Goal: Task Accomplishment & Management: Complete application form

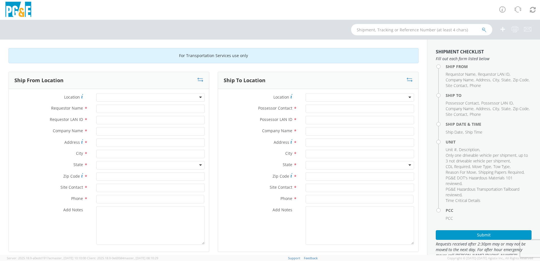
click at [336, 96] on div at bounding box center [360, 97] width 109 height 8
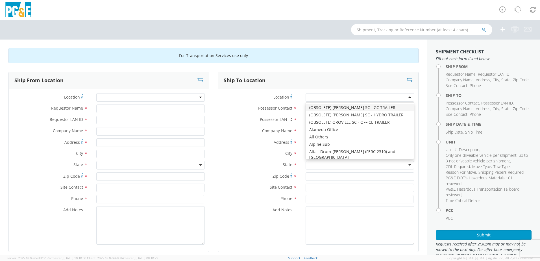
click at [409, 96] on div at bounding box center [360, 97] width 109 height 8
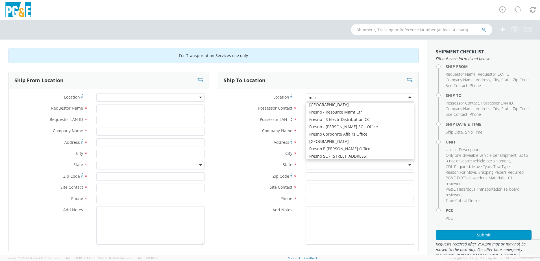
scroll to position [1, 0]
type input "merc"
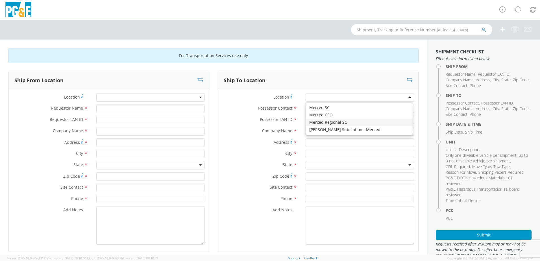
type input "PG&E"
type input "[STREET_ADDRESS]"
type input "Merced"
type input "95340"
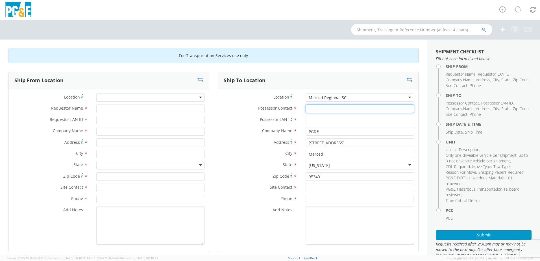
click at [310, 109] on input "Possessor Contact *" at bounding box center [360, 109] width 109 height 8
click at [339, 110] on input "[PERSON_NAME]" at bounding box center [360, 109] width 109 height 8
type input "[PERSON_NAME]"
type input "JD3G"
click at [336, 110] on input "[PERSON_NAME]" at bounding box center [360, 109] width 109 height 8
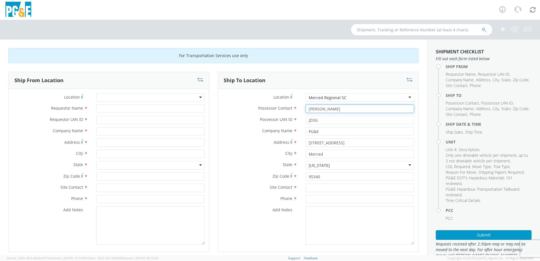
type input "[PERSON_NAME]"
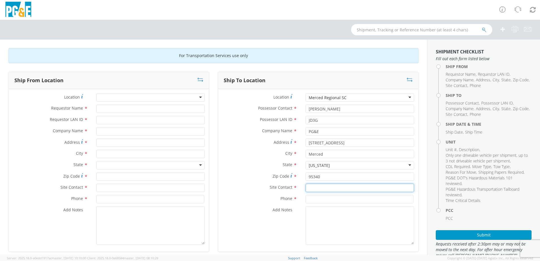
click at [320, 189] on input "text" at bounding box center [360, 188] width 109 height 8
type input "[PERSON_NAME]"
type input "[PHONE_NUMBER]"
click at [108, 97] on div at bounding box center [150, 97] width 109 height 8
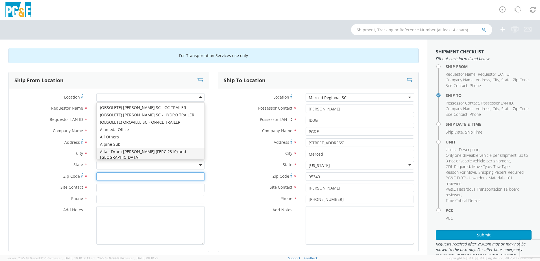
click at [117, 180] on input "Zip Code *" at bounding box center [150, 176] width 109 height 8
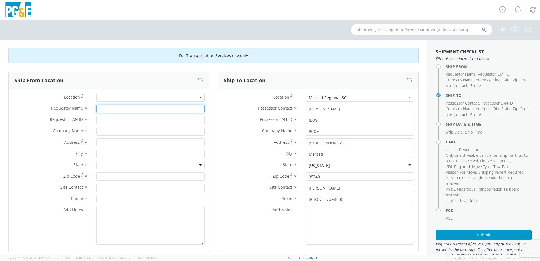
click at [104, 108] on input "Requestor Name *" at bounding box center [150, 109] width 109 height 8
type input "[PERSON_NAME]"
type input "JD3G"
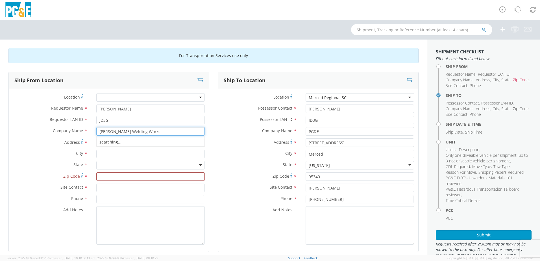
type input "[PERSON_NAME] Welding Works"
type input "[STREET_ADDRESS]"
type input "Stockton"
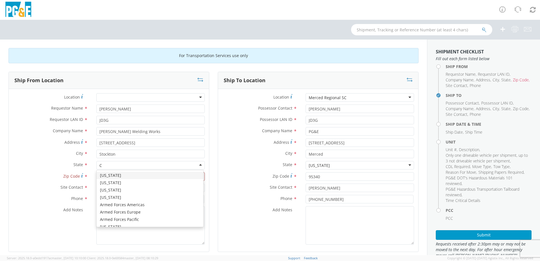
type input "Ca"
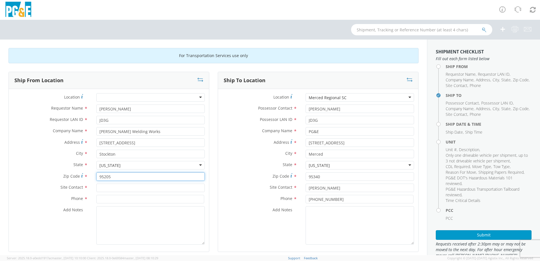
type input "95205"
click at [105, 189] on input "text" at bounding box center [150, 188] width 109 height 8
type input "CJ"
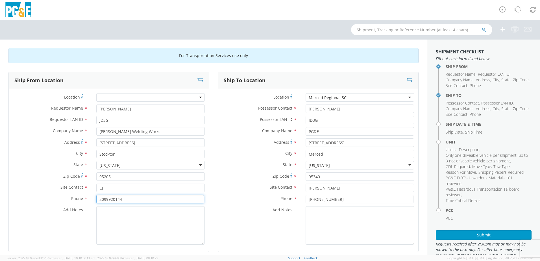
type input "2099920144"
click at [252, 220] on div "Add Notes *" at bounding box center [318, 225] width 200 height 38
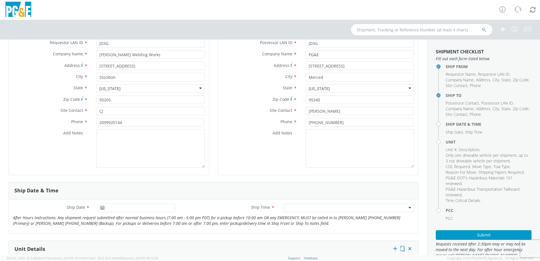
scroll to position [170, 0]
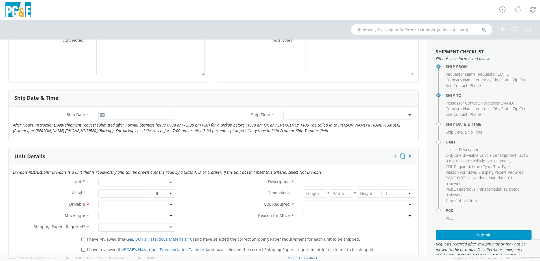
click at [130, 181] on span at bounding box center [136, 182] width 77 height 8
click at [113, 192] on input "search" at bounding box center [136, 191] width 73 height 8
type input "B34012"
type input "TRUCK; MATERIAL HANDLER: 39' - 59' 4X4"
type input "39000"
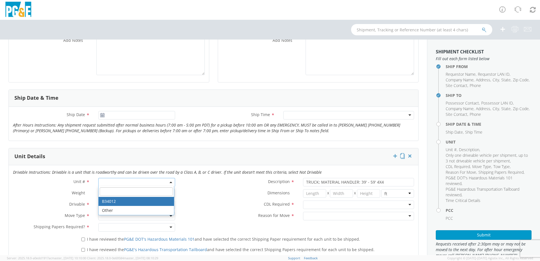
select select "B34012"
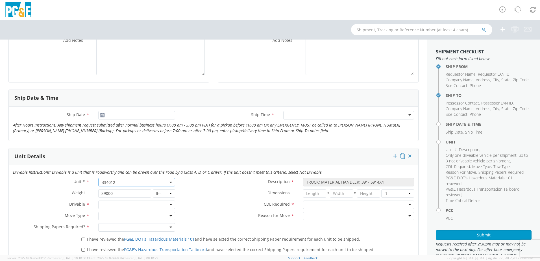
click at [166, 205] on div at bounding box center [136, 205] width 77 height 8
click at [152, 215] on div at bounding box center [136, 216] width 77 height 8
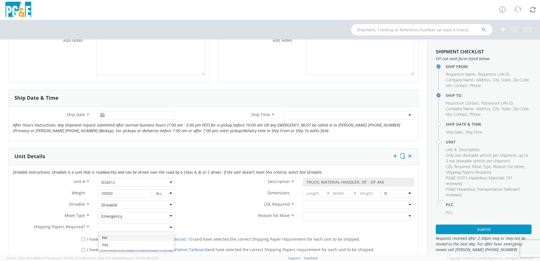
click at [152, 223] on div at bounding box center [136, 227] width 77 height 8
click at [354, 204] on div at bounding box center [358, 205] width 111 height 8
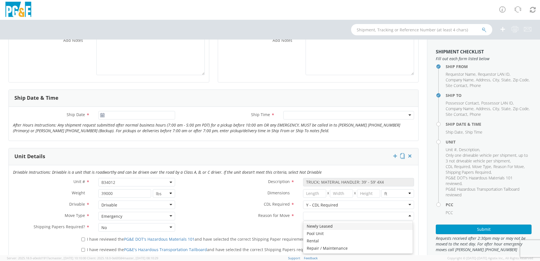
click at [343, 215] on div at bounding box center [358, 216] width 111 height 8
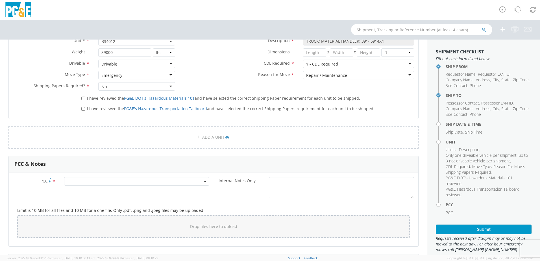
scroll to position [311, 0]
click at [83, 98] on input "I have reviewed the PG&E DOT's Hazardous Materials 101 and have selected the co…" at bounding box center [83, 98] width 4 height 4
checkbox input "true"
click at [83, 108] on input "I have reviewed the PG&E's Hazardous Transportation Tailboard and have selected…" at bounding box center [83, 109] width 4 height 4
checkbox input "true"
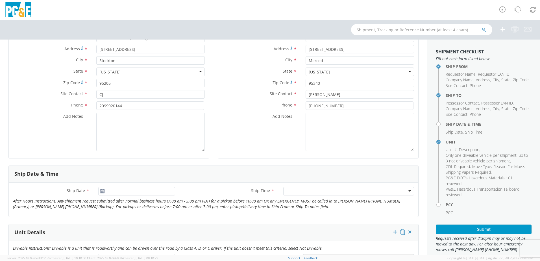
scroll to position [85, 0]
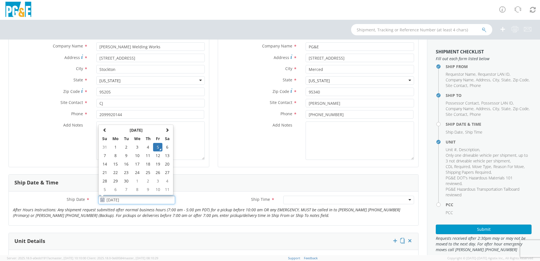
click at [132, 202] on input "[DATE]" at bounding box center [136, 200] width 77 height 8
click at [115, 155] on td "8" at bounding box center [116, 156] width 12 height 8
type input "[DATE]"
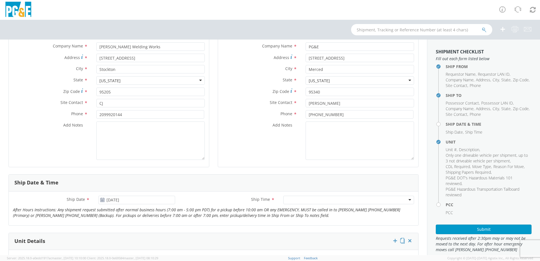
click at [316, 200] on div at bounding box center [349, 200] width 131 height 8
click at [343, 218] on div "Ship Date * [DATE] Ship Time * 7:00 am - 10:00 am 7:00 am - 10:00 am Any Time 7…" at bounding box center [214, 208] width 410 height 25
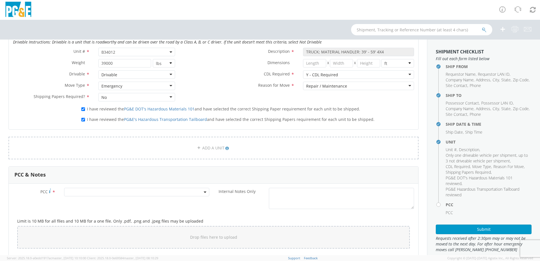
scroll to position [311, 0]
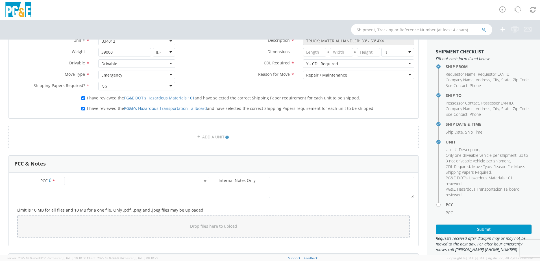
click at [122, 179] on span at bounding box center [136, 181] width 145 height 8
click at [105, 191] on input "number" at bounding box center [136, 190] width 141 height 8
drag, startPoint x: 124, startPoint y: 191, endPoint x: -19, endPoint y: 184, distance: 143.7
click at [0, 184] on html "annexa Batch Shipping Guide Created with Sketch. calendar Created with Sketch." at bounding box center [270, 130] width 540 height 261
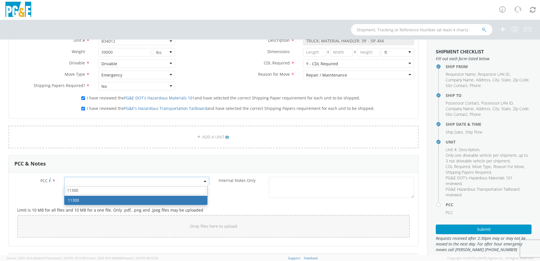
type input "11300"
select select "11300"
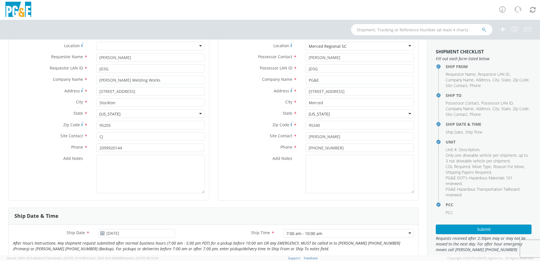
scroll to position [0, 0]
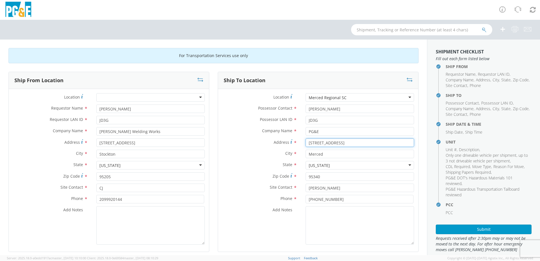
drag, startPoint x: 316, startPoint y: 144, endPoint x: 311, endPoint y: 143, distance: 5.7
click at [311, 143] on input "[STREET_ADDRESS]" at bounding box center [360, 143] width 109 height 8
type input "[STREET_ADDRESS]"
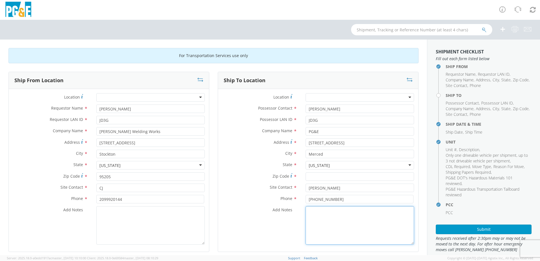
click at [372, 237] on textarea "Add Notes *" at bounding box center [360, 225] width 109 height 38
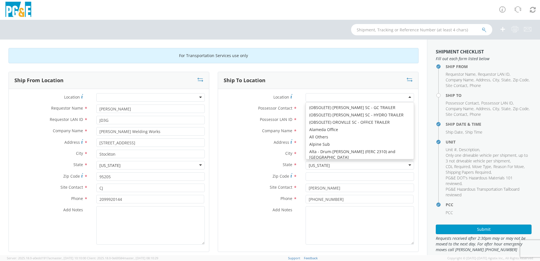
click at [322, 96] on div at bounding box center [360, 97] width 109 height 8
type input "[STREET_ADDRESS]"
type input "MERCED"
type input "95340"
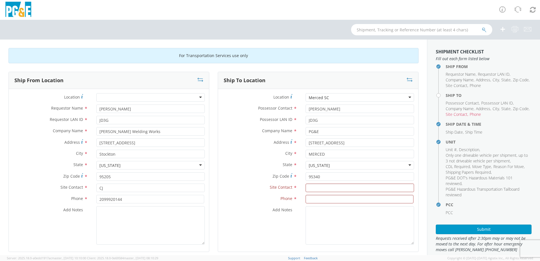
click at [326, 92] on div "Location * Merced SC Merced SC (OBSOLETE) [PERSON_NAME] SC - GC TRAILER (OBSOLE…" at bounding box center [318, 170] width 200 height 163
click at [325, 97] on div "Merced SC" at bounding box center [319, 98] width 20 height 6
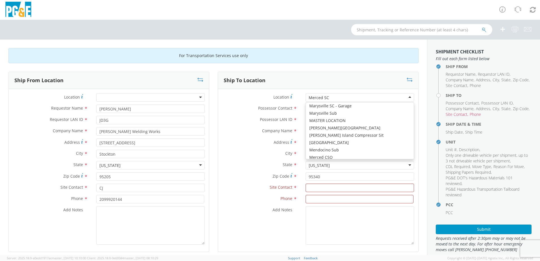
scroll to position [1807, 0]
type input "[STREET_ADDRESS]"
type input "95348"
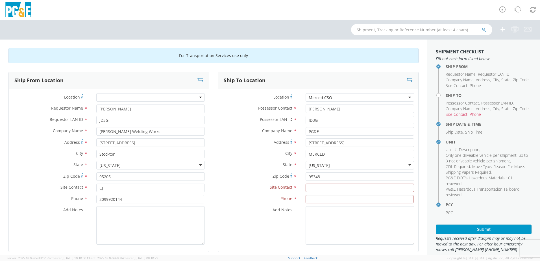
click at [344, 86] on div "Ship To Location" at bounding box center [318, 80] width 200 height 17
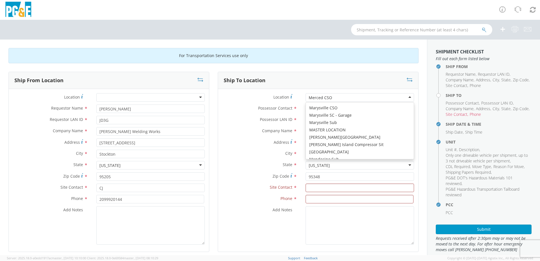
click at [341, 96] on div "Merced CSO" at bounding box center [360, 97] width 109 height 8
type input "[STREET_ADDRESS]"
type input "Merced"
type input "95340"
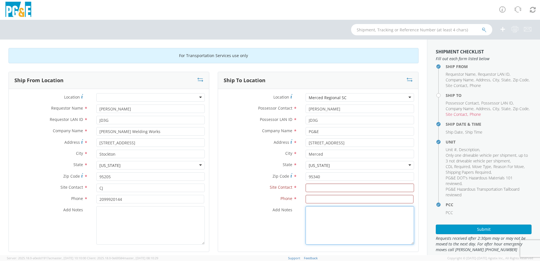
click at [346, 235] on textarea "Add Notes *" at bounding box center [360, 225] width 109 height 38
click at [306, 187] on input "text" at bounding box center [360, 188] width 109 height 8
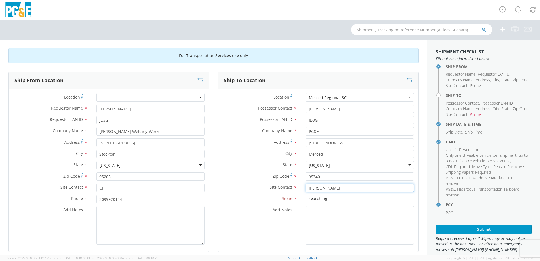
type input "[PERSON_NAME]"
type input "[PHONE_NUMBER]"
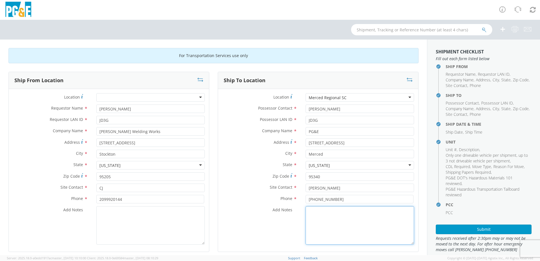
click at [323, 229] on textarea "Add Notes *" at bounding box center [360, 225] width 109 height 38
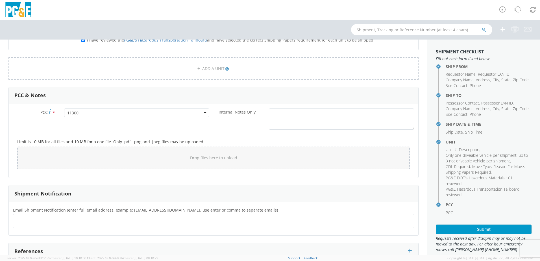
scroll to position [396, 0]
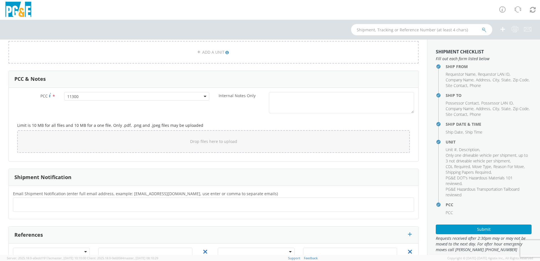
click at [80, 204] on ul at bounding box center [214, 204] width 396 height 9
type input "[EMAIL_ADDRESS][DOMAIN_NAME]"
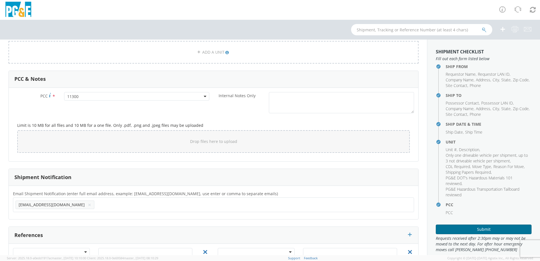
click at [459, 228] on button "Submit" at bounding box center [484, 230] width 96 height 10
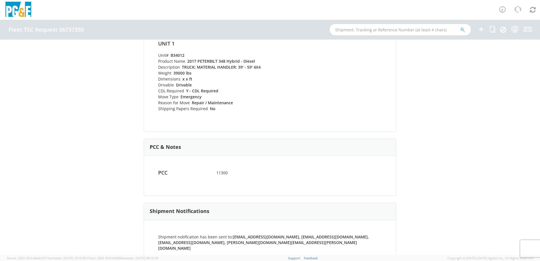
scroll to position [240, 0]
